Goal: Communication & Community: Share content

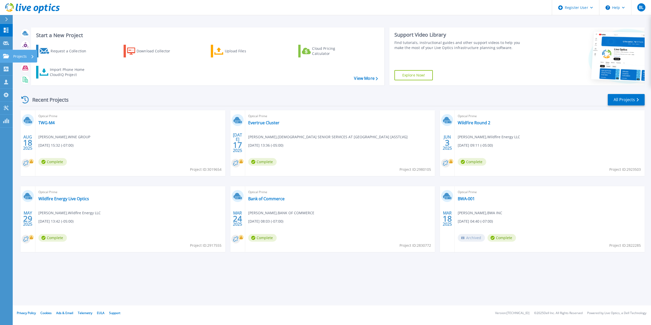
click at [9, 55] on icon at bounding box center [6, 56] width 6 height 4
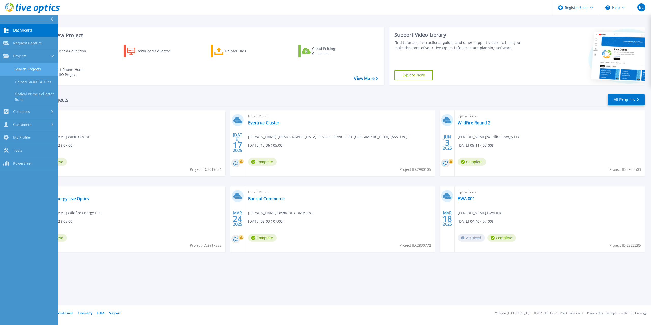
click at [47, 73] on link "Search Projects" at bounding box center [29, 69] width 58 height 13
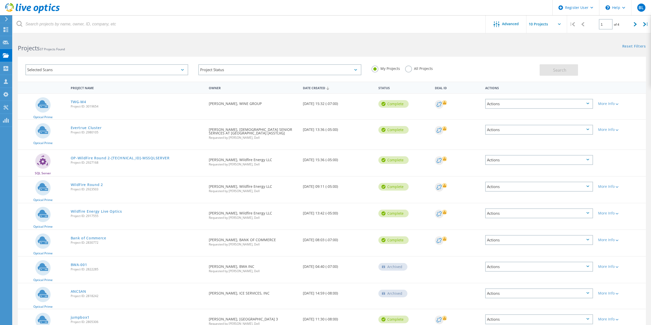
click at [406, 69] on label "All Projects" at bounding box center [419, 68] width 28 height 5
click at [0, 0] on input "All Projects" at bounding box center [0, 0] width 0 height 0
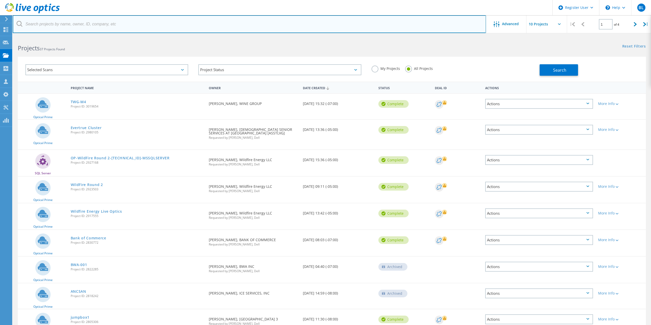
click at [261, 21] on input "text" at bounding box center [249, 24] width 473 height 18
type input "@maxairtech"
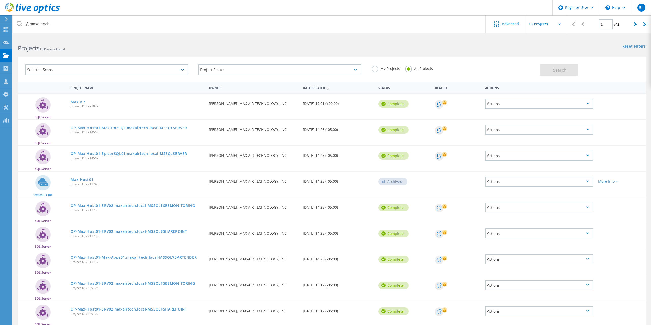
click at [77, 181] on link "Max-Host01" at bounding box center [82, 180] width 23 height 4
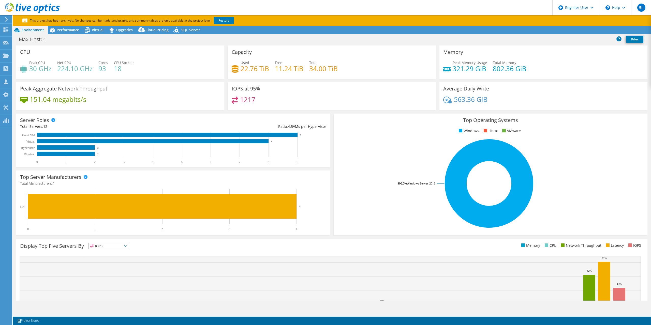
select select "USEast"
select select "USD"
drag, startPoint x: 254, startPoint y: 102, endPoint x: 239, endPoint y: 102, distance: 14.5
click at [239, 102] on div "1217" at bounding box center [244, 100] width 24 height 6
click at [308, 74] on div "Used 22.76 TiB Free 11.24 TiB Total 34.00 TiB" at bounding box center [332, 68] width 200 height 17
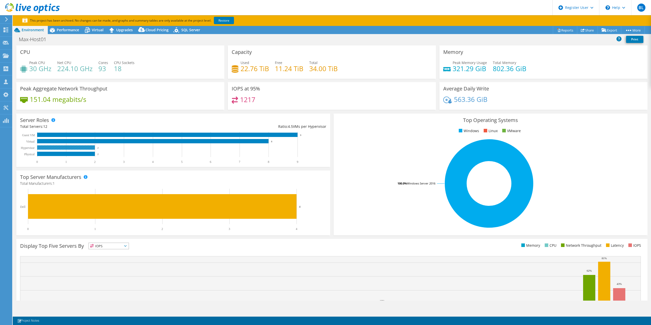
click at [220, 147] on rect at bounding box center [171, 148] width 303 height 32
click at [582, 31] on link "Share" at bounding box center [587, 30] width 21 height 8
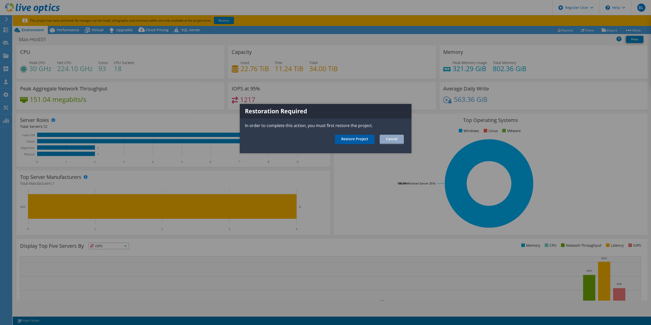
click at [351, 138] on link "Restore Project" at bounding box center [355, 139] width 40 height 9
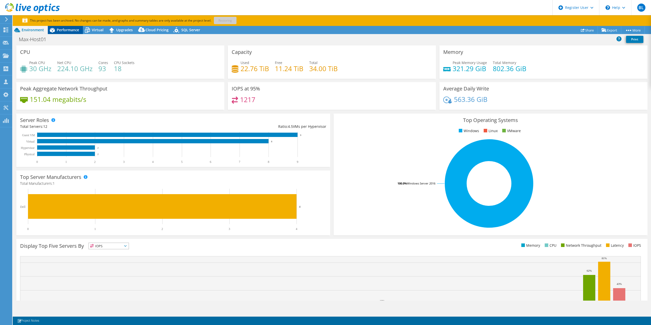
click at [68, 31] on span "Performance" at bounding box center [68, 29] width 22 height 5
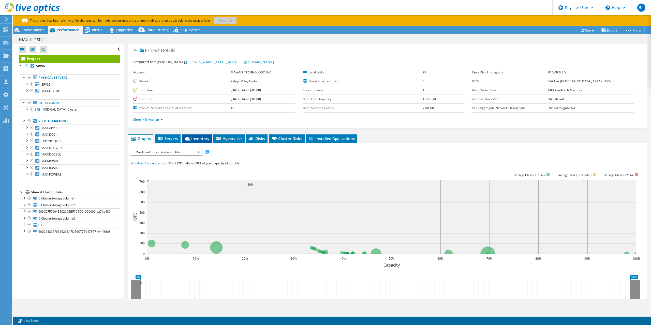
click at [187, 136] on span "Inventory" at bounding box center [196, 138] width 25 height 5
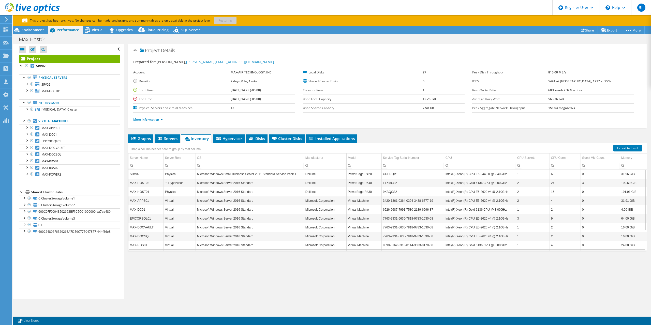
scroll to position [28, 0]
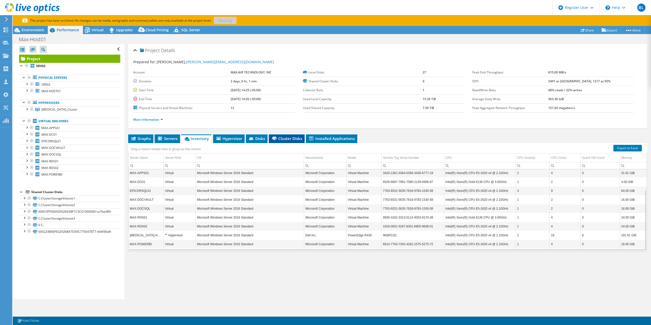
click at [289, 136] on span "Cluster Disks" at bounding box center [286, 138] width 31 height 5
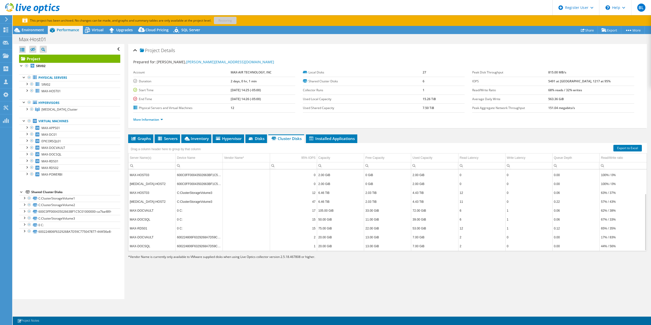
scroll to position [0, 0]
click at [42, 30] on span "Environment" at bounding box center [33, 29] width 22 height 5
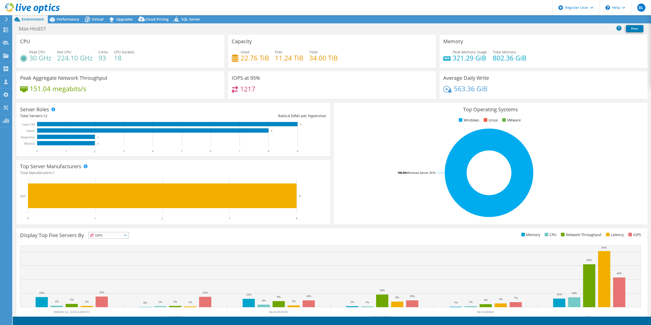
select select "USEast"
select select "USD"
click at [585, 20] on link "Share" at bounding box center [587, 20] width 21 height 8
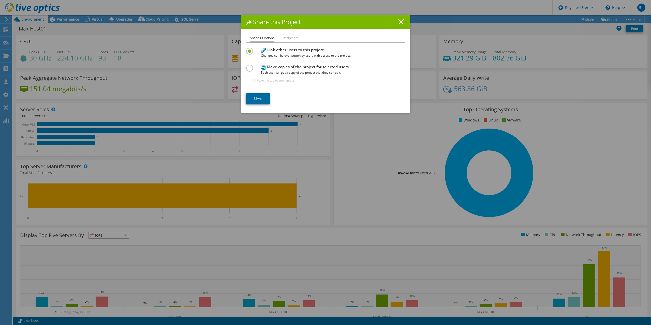
click at [259, 99] on link "Next" at bounding box center [258, 98] width 24 height 11
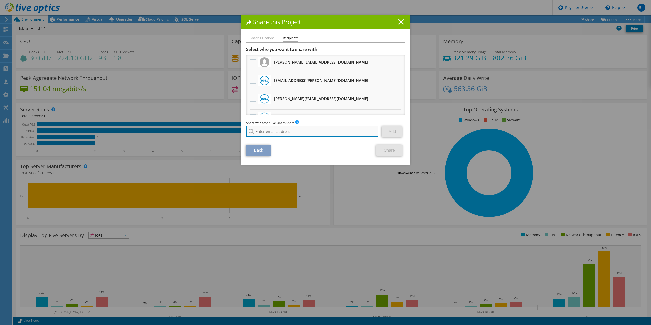
click at [281, 133] on input "search" at bounding box center [312, 131] width 132 height 11
type input "[PERSON_NAME]"
click at [329, 131] on input "search" at bounding box center [312, 131] width 132 height 11
paste input "[EMAIL_ADDRESS][DOMAIN_NAME]"
type input "[EMAIL_ADDRESS][DOMAIN_NAME]"
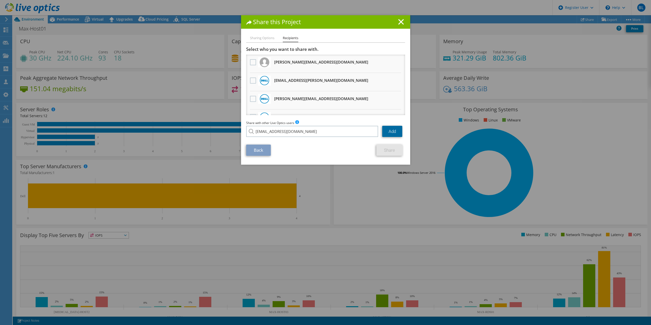
click at [389, 135] on link "Add" at bounding box center [392, 131] width 20 height 11
click at [388, 150] on link "Share" at bounding box center [389, 150] width 26 height 11
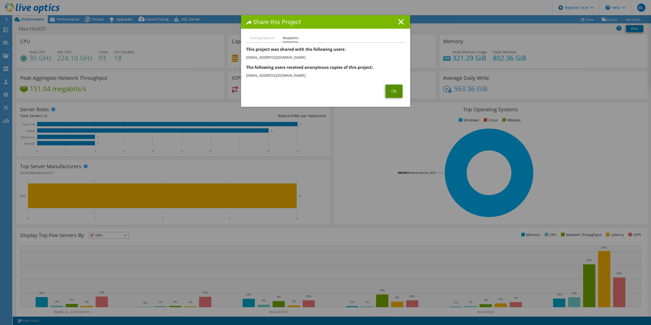
click at [394, 92] on link "Ok" at bounding box center [394, 91] width 17 height 13
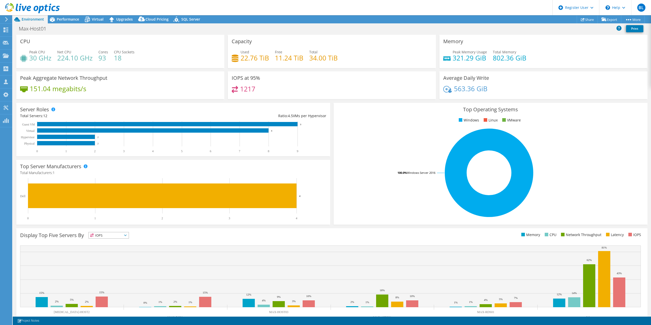
click at [215, 8] on header "BL Dell User Brady Ligon [EMAIL_ADDRESS][PERSON_NAME][DOMAIN_NAME] Dell My Prof…" at bounding box center [325, 7] width 651 height 15
